Goal: Task Accomplishment & Management: Use online tool/utility

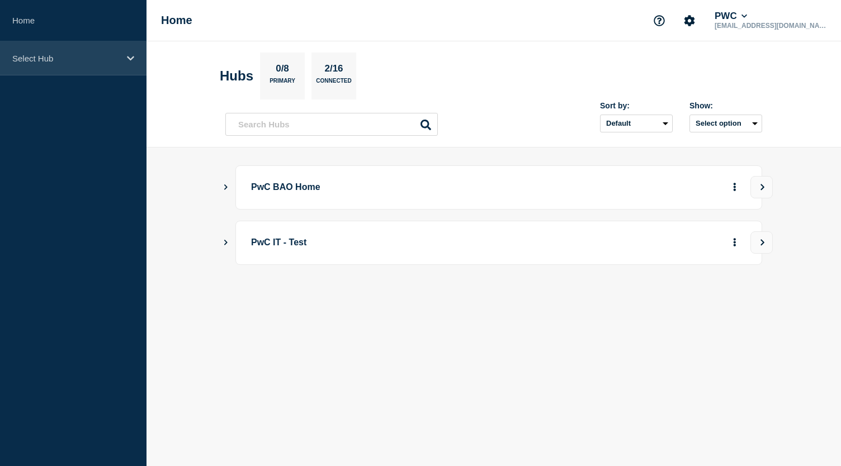
click at [131, 54] on icon at bounding box center [130, 58] width 7 height 8
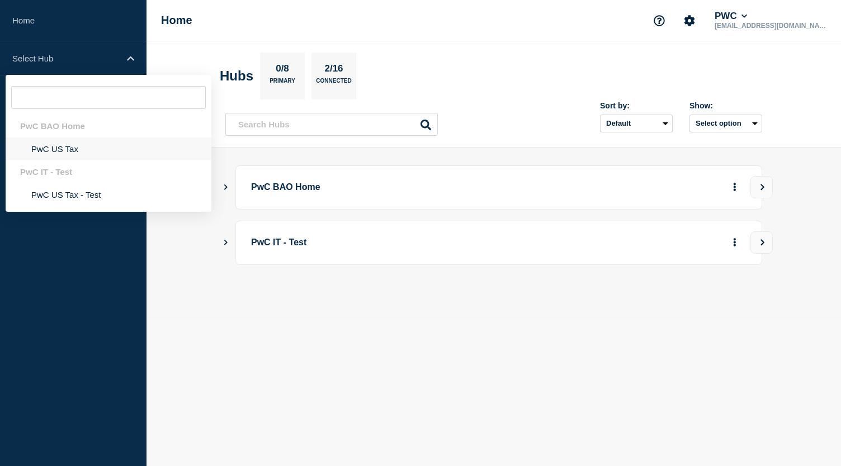
click at [68, 148] on li "PwC US Tax" at bounding box center [109, 148] width 206 height 23
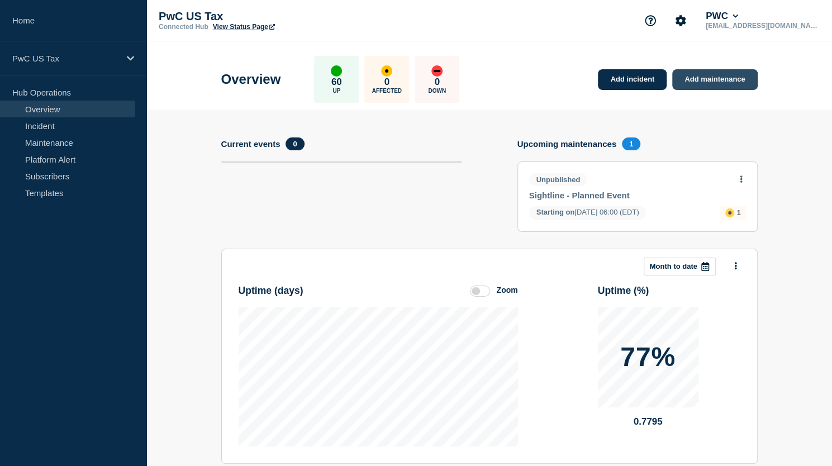
click at [713, 82] on link "Add maintenance" at bounding box center [714, 79] width 85 height 21
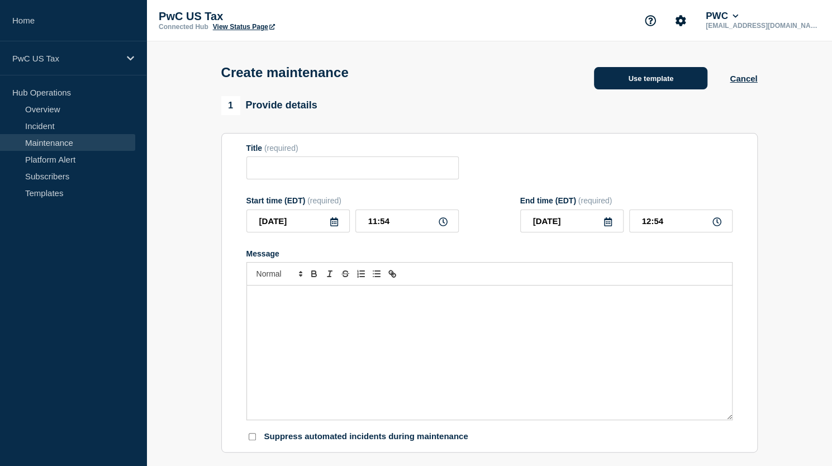
click at [671, 84] on button "Use template" at bounding box center [650, 78] width 113 height 22
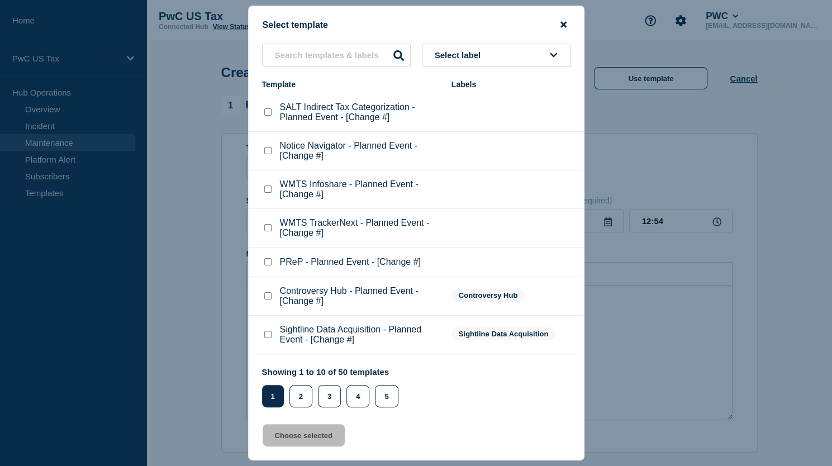
click at [564, 26] on icon "close button" at bounding box center [564, 24] width 6 height 9
